Goal: Information Seeking & Learning: Learn about a topic

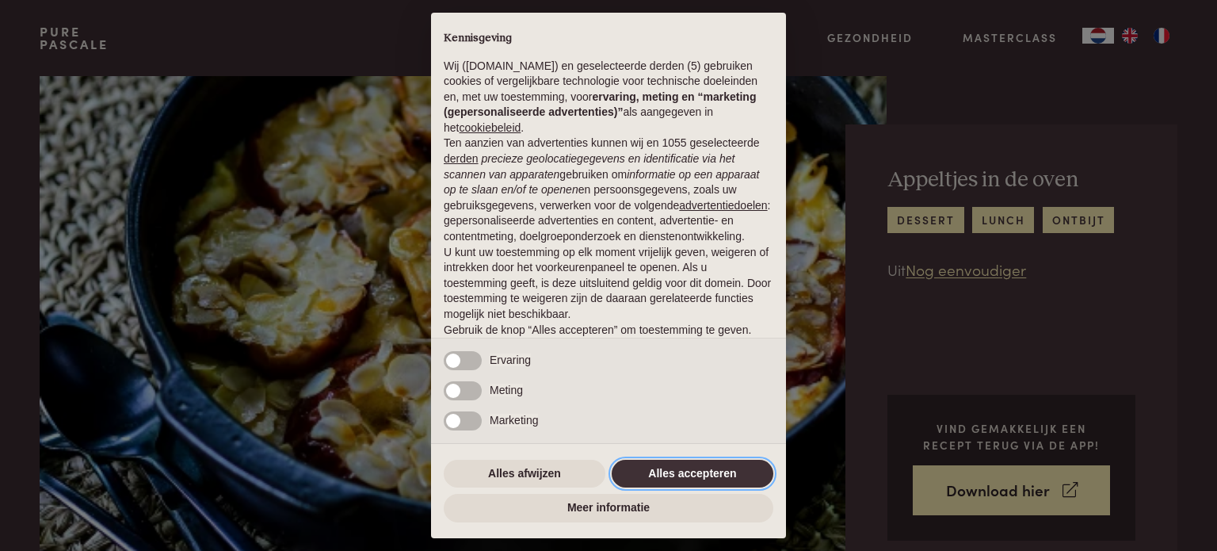
click at [665, 475] on button "Alles accepteren" at bounding box center [693, 473] width 162 height 29
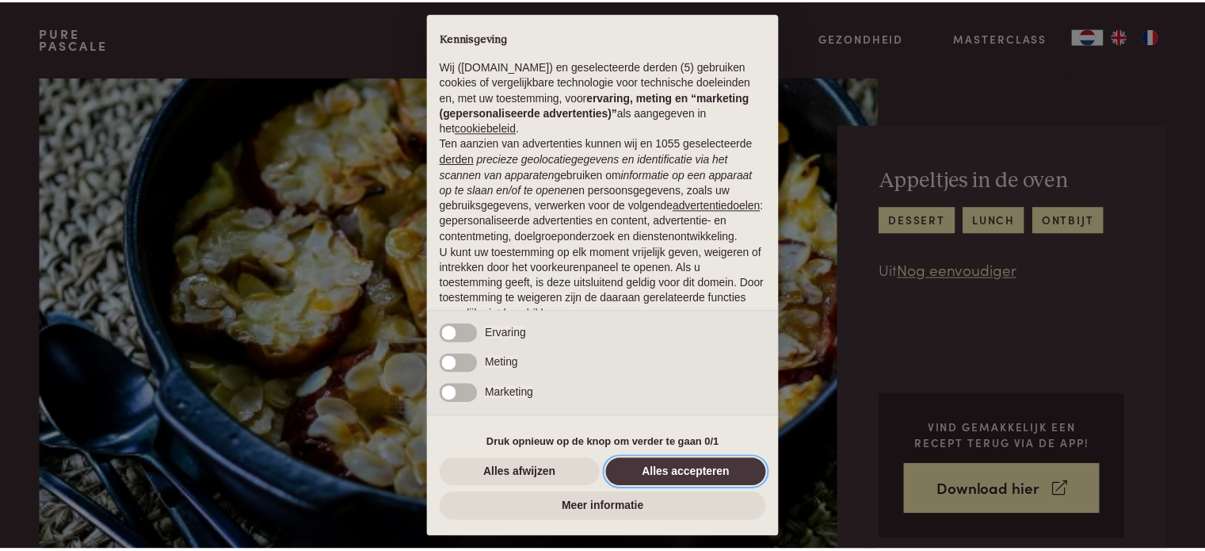
scroll to position [86, 0]
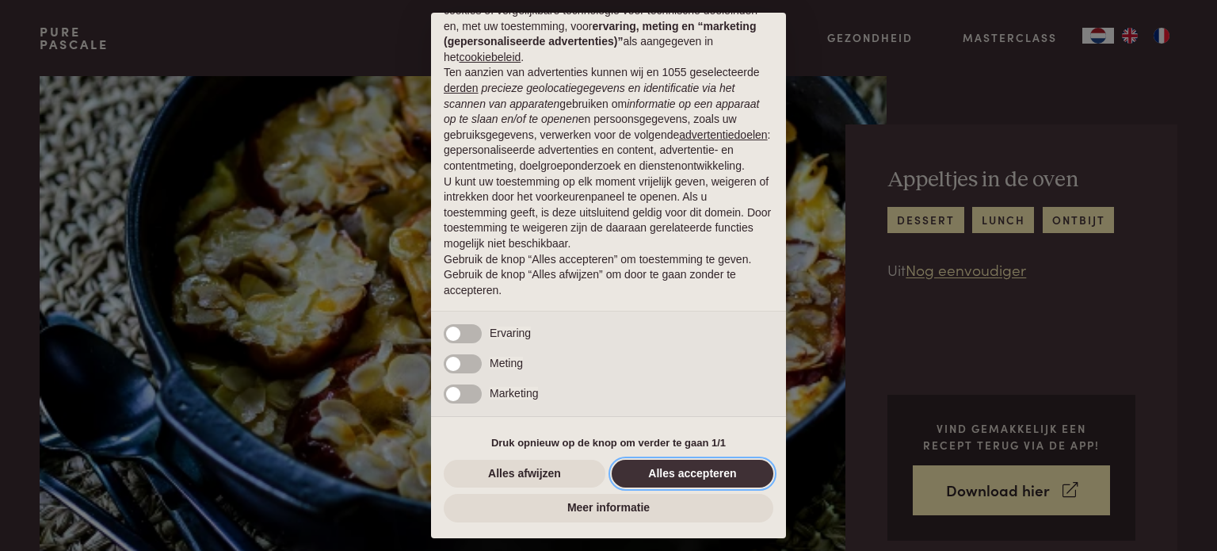
click at [662, 471] on button "Alles accepteren" at bounding box center [693, 473] width 162 height 29
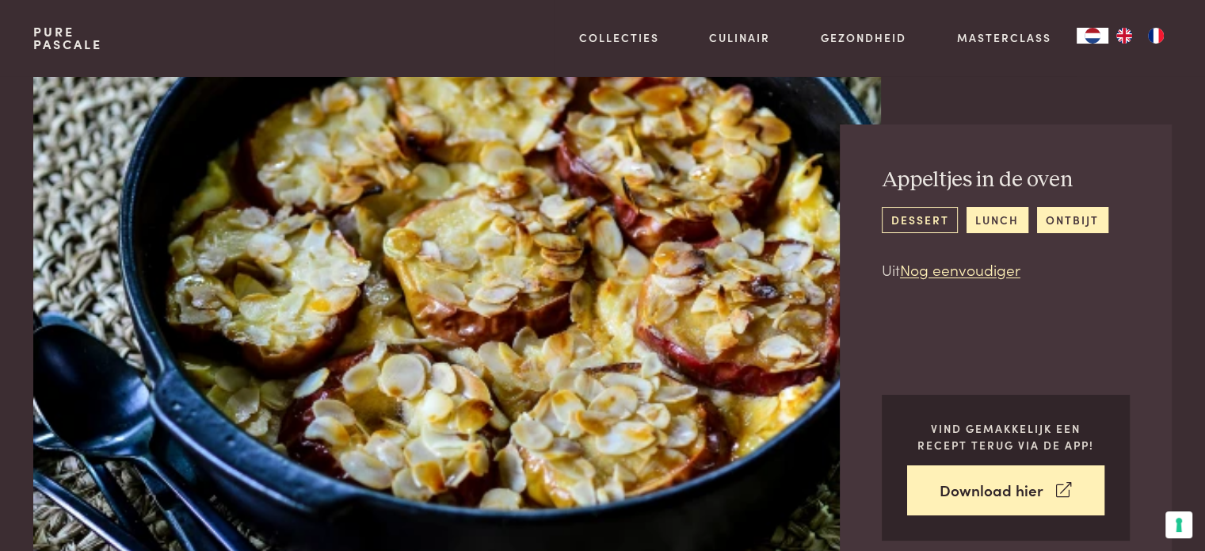
click at [924, 219] on link "dessert" at bounding box center [920, 220] width 76 height 26
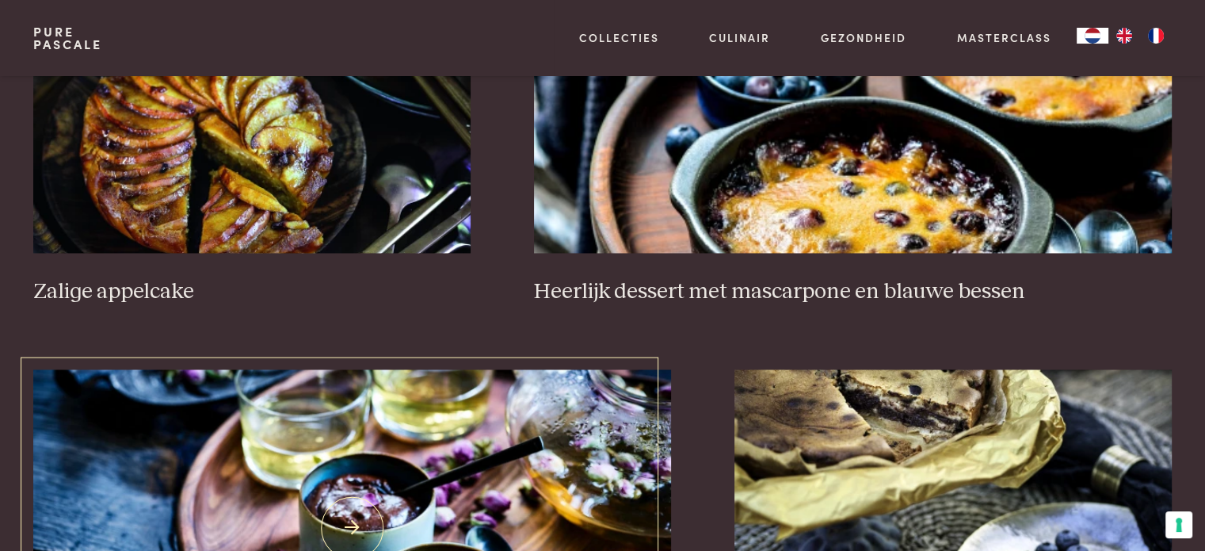
scroll to position [2535, 0]
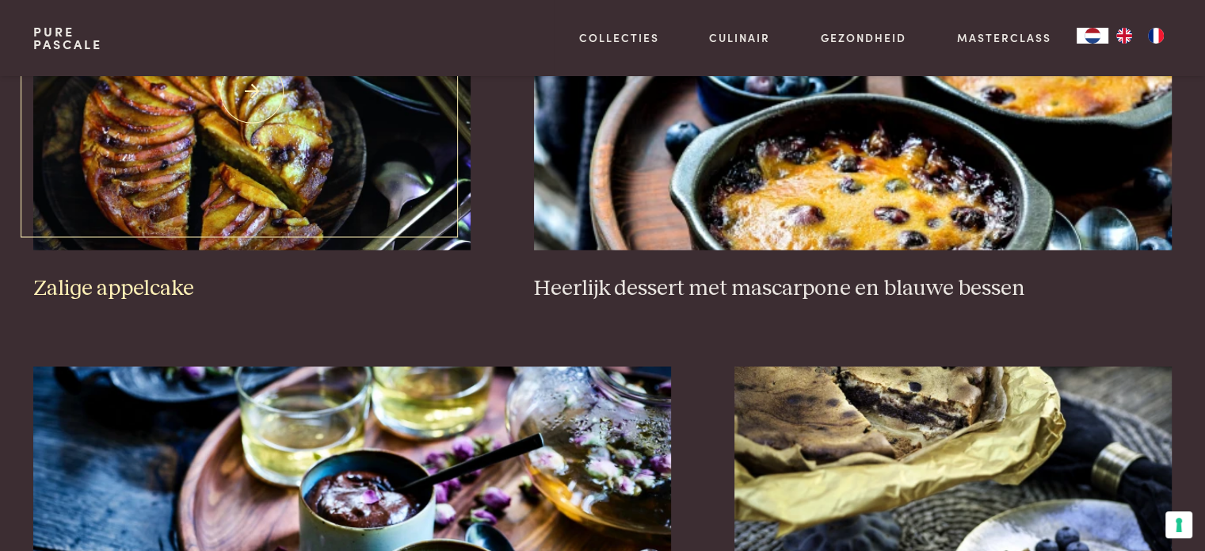
click at [134, 284] on h3 "Zalige appelcake" at bounding box center [251, 289] width 437 height 28
